Goal: Task Accomplishment & Management: Complete application form

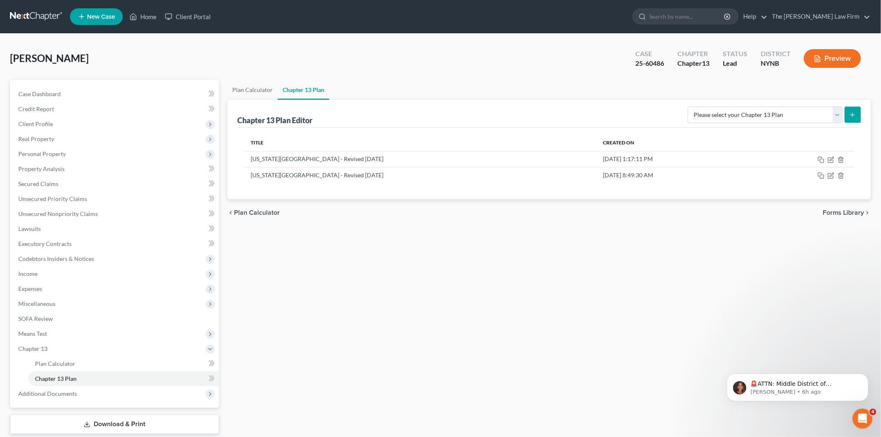
click at [30, 8] on nav "Home New Case Client Portal The [PERSON_NAME] Law Firm [PERSON_NAME][EMAIL_ADDR…" at bounding box center [440, 16] width 881 height 33
click at [30, 13] on link at bounding box center [36, 16] width 53 height 15
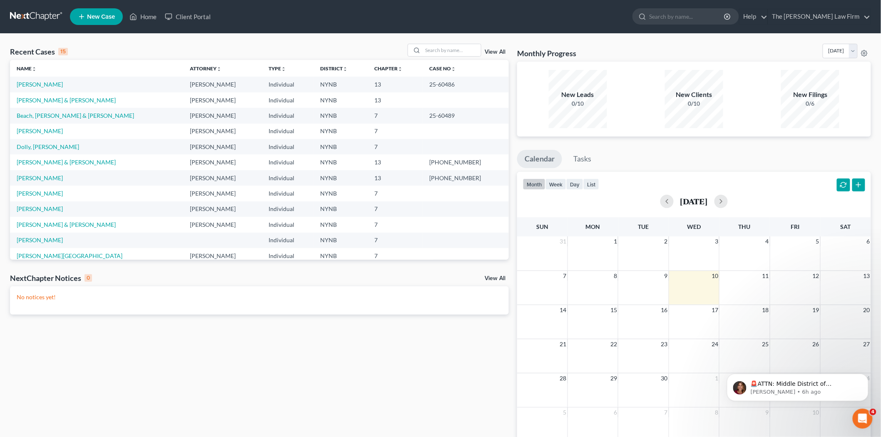
click at [227, 409] on div "Recent Cases 15 View All Name unfold_more expand_more expand_less Attorney unfo…" at bounding box center [259, 250] width 507 height 412
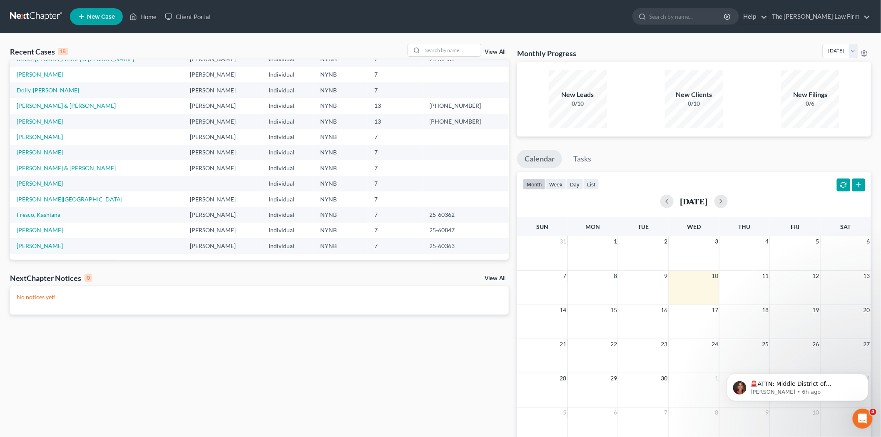
scroll to position [10, 0]
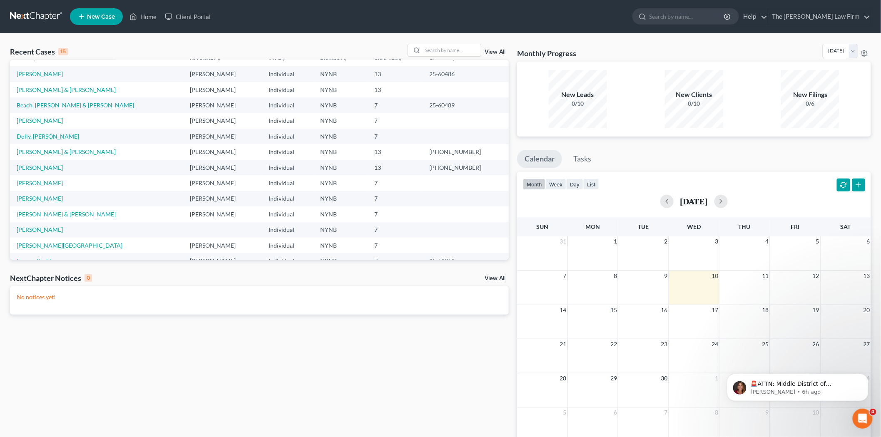
click at [10, 10] on link at bounding box center [36, 16] width 53 height 15
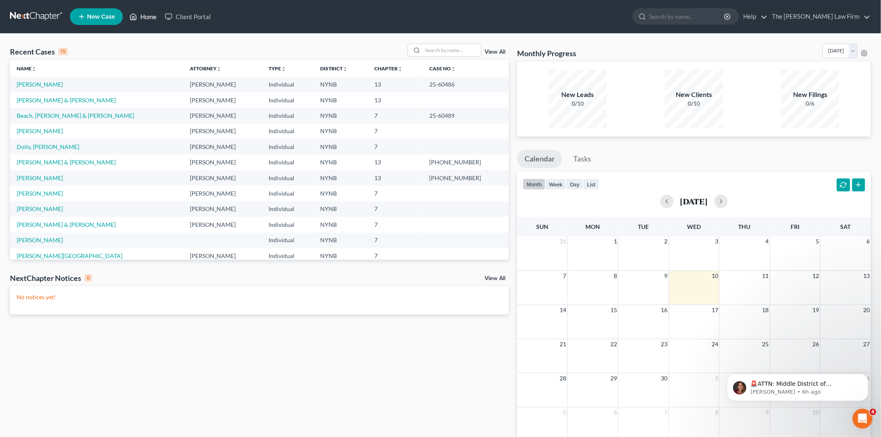
click at [147, 15] on link "Home" at bounding box center [142, 16] width 35 height 15
click at [865, 378] on button "Dismiss notification" at bounding box center [865, 375] width 11 height 11
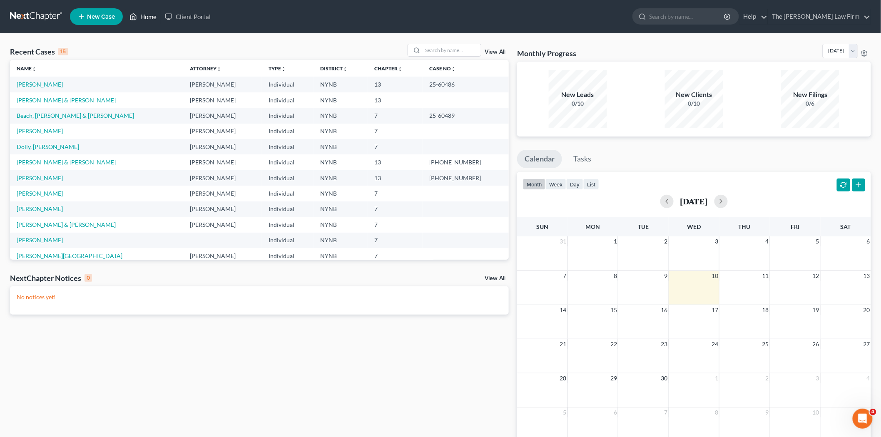
click at [140, 14] on link "Home" at bounding box center [142, 16] width 35 height 15
click at [19, 15] on link at bounding box center [36, 16] width 53 height 15
click at [73, 23] on link "New Case" at bounding box center [96, 16] width 53 height 17
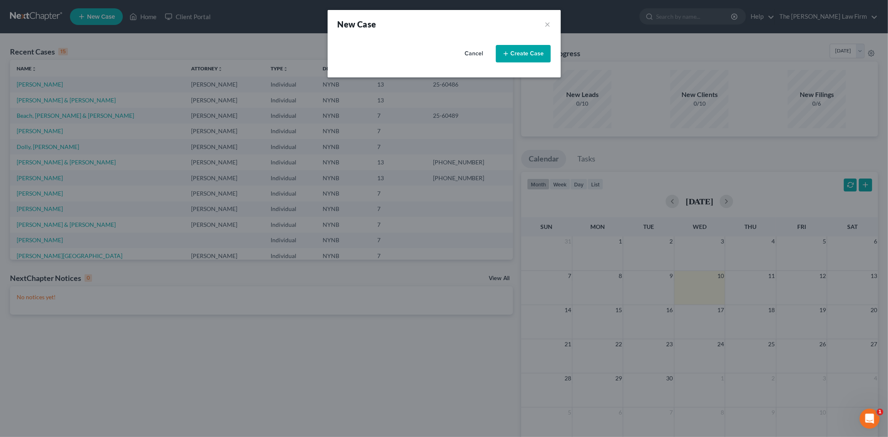
select select "54"
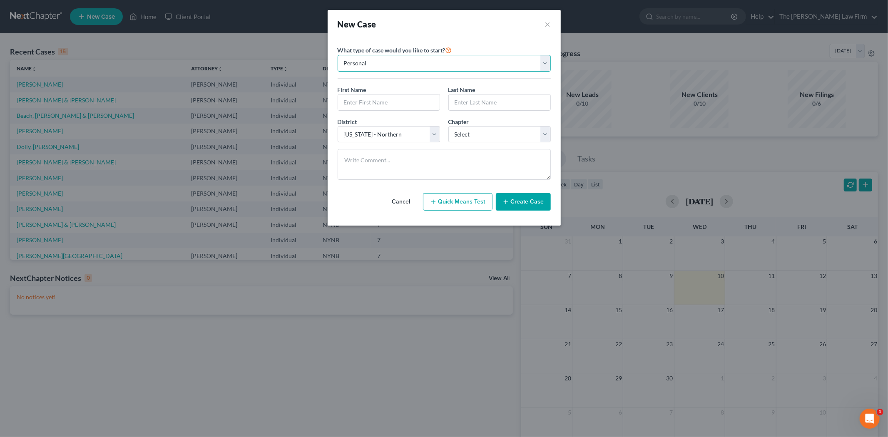
click at [377, 67] on select "Personal Business" at bounding box center [444, 63] width 213 height 17
click at [368, 105] on input "text" at bounding box center [389, 102] width 102 height 16
click at [483, 135] on select "Select 7 11 12 13" at bounding box center [499, 134] width 102 height 17
select select "0"
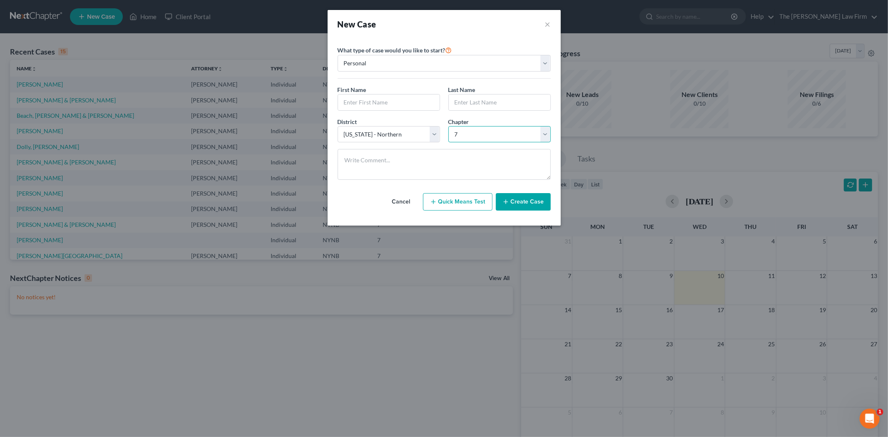
click at [448, 126] on select "Select 7 11 12 13" at bounding box center [499, 134] width 102 height 17
click at [475, 204] on button "Quick Means Test" at bounding box center [458, 201] width 70 height 17
select select "35"
select select "0"
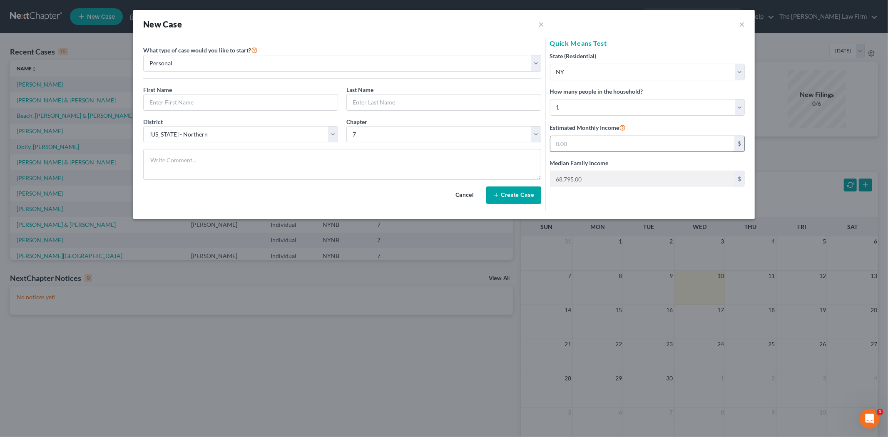
click at [601, 140] on input "text" at bounding box center [642, 144] width 184 height 16
click at [466, 196] on button "Cancel" at bounding box center [464, 195] width 37 height 17
